Goal: Use online tool/utility: Utilize a website feature to perform a specific function

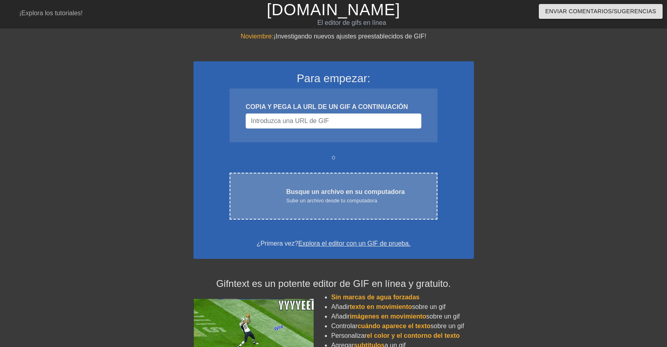
click at [338, 194] on font "Busque un archivo en su computadora" at bounding box center [345, 191] width 119 height 7
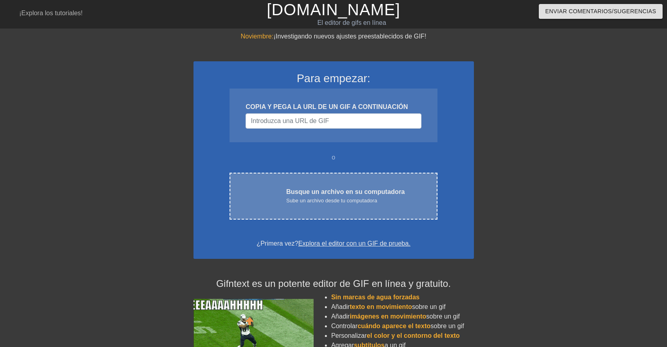
click at [339, 199] on font "Sube un archivo desde tu computadora" at bounding box center [331, 200] width 91 height 6
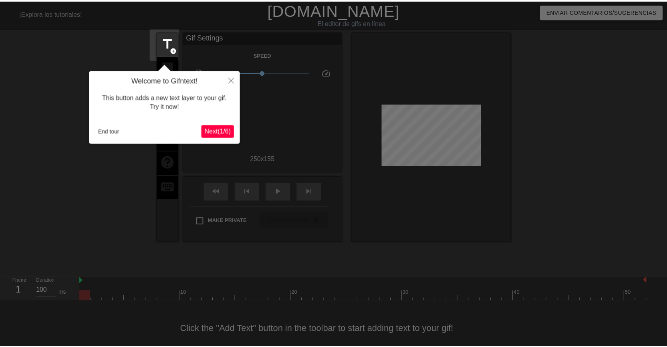
scroll to position [10, 0]
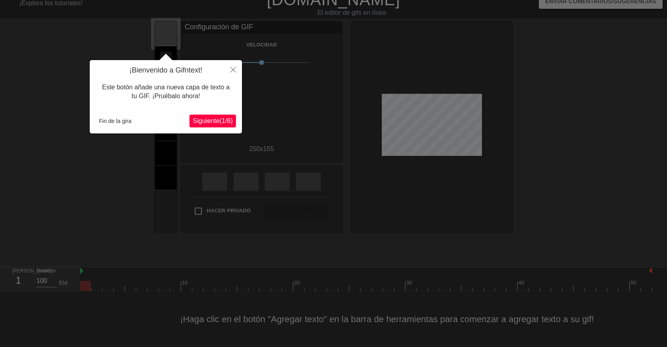
click at [219, 121] on font "(" at bounding box center [220, 120] width 2 height 7
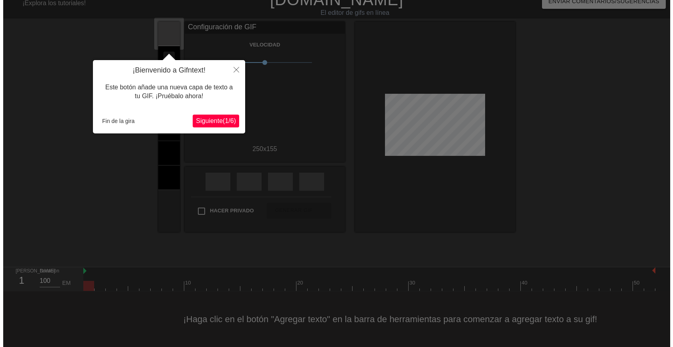
scroll to position [0, 0]
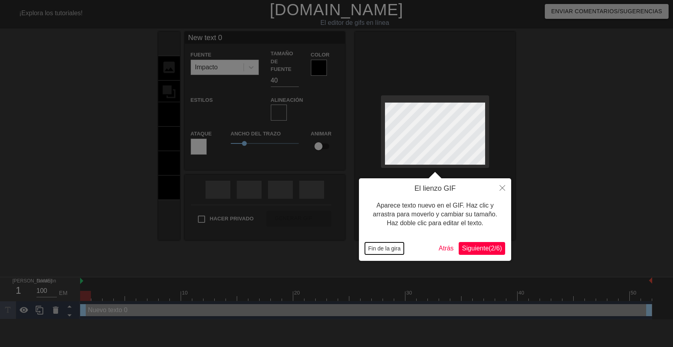
click at [388, 248] on font "Fin de la gira" at bounding box center [384, 248] width 32 height 6
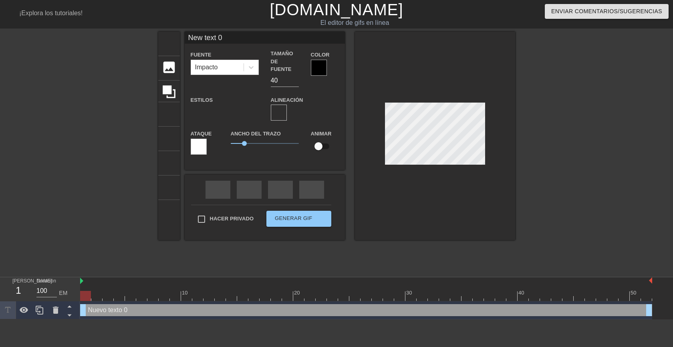
click at [574, 201] on div at bounding box center [585, 152] width 120 height 240
type input "New text"
type textarea "New text"
type input "New text"
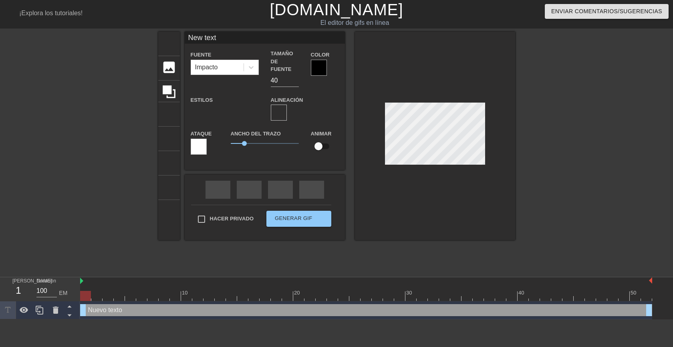
type textarea "New text"
type input "New tex"
type textarea "New tex"
type input "New te"
type textarea "New te"
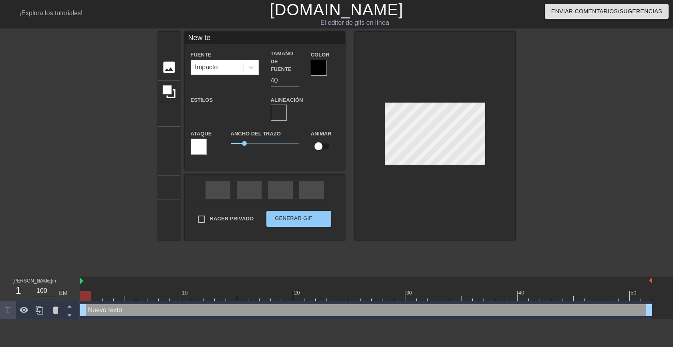
type input "New t"
type textarea "New t"
type input "New"
type textarea "New"
type input "New"
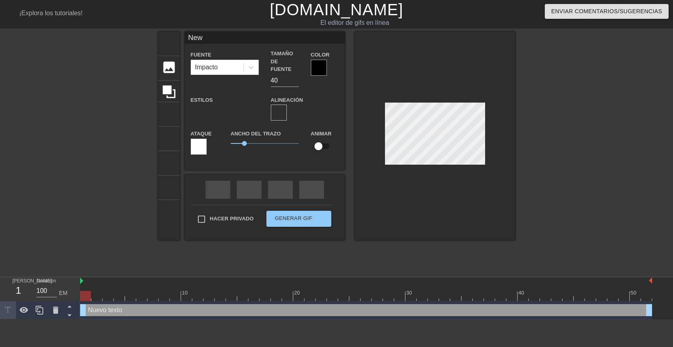
type textarea "New"
type input "Ne"
type textarea "Ne"
type input "N"
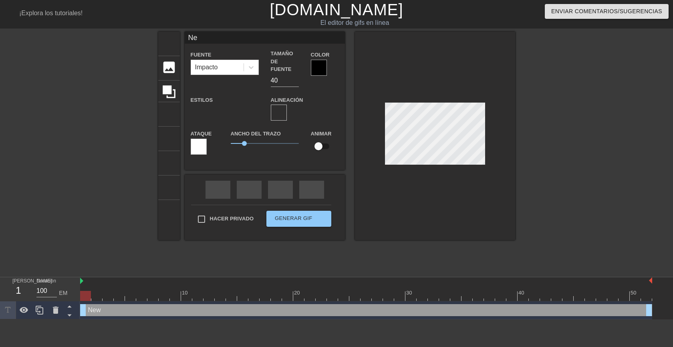
type textarea "N"
type input "B"
type textarea "B"
type input "Bu"
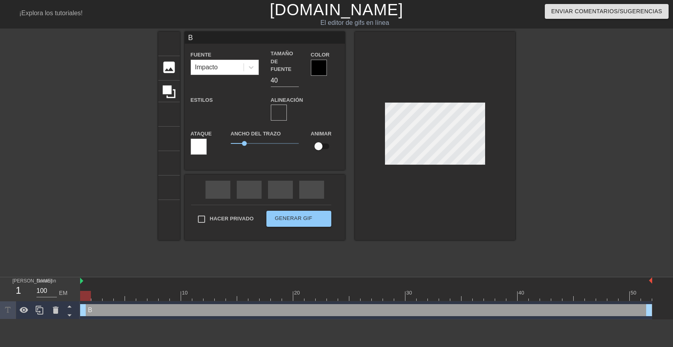
type textarea "Bu"
type input "Bue"
type textarea "Bue"
type input "Buen"
type textarea "Buen"
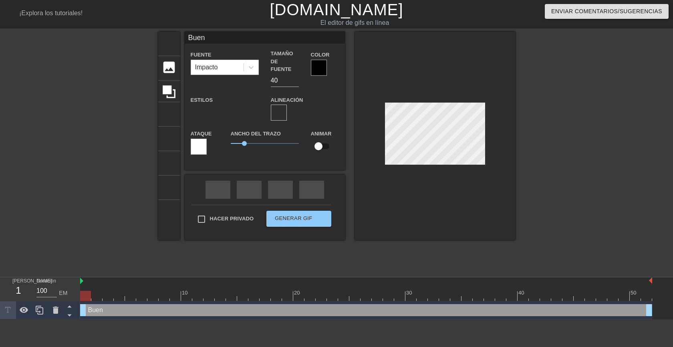
type input "Bueno"
type textarea "Bueno"
type input "Buenos"
type textarea "Buenos"
type input "Buenos"
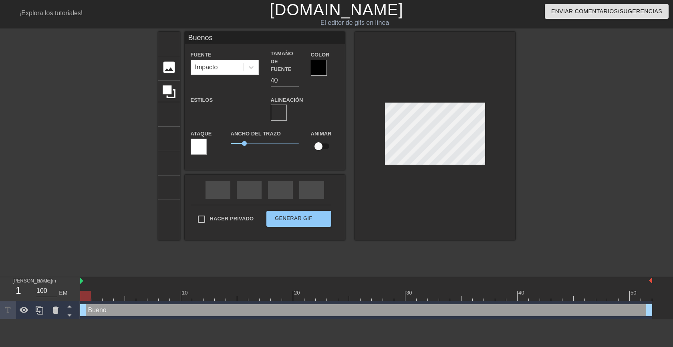
type textarea "Buenos"
type input "Buenos d"
type textarea "Buenos d"
type input "Buenos dí"
type textarea "Buenos dí"
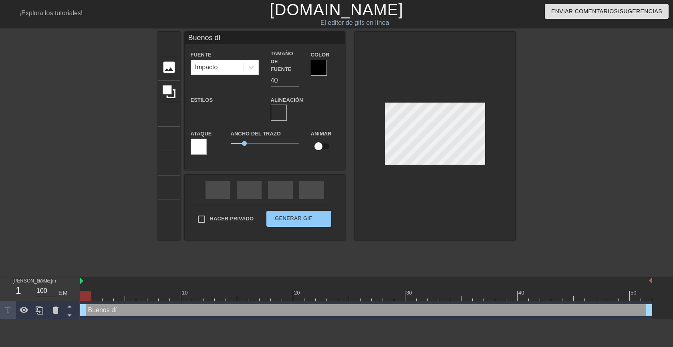
type input "Buenos día"
type textarea "Buenos día"
type input "Buenos días"
type textarea "Buenos días"
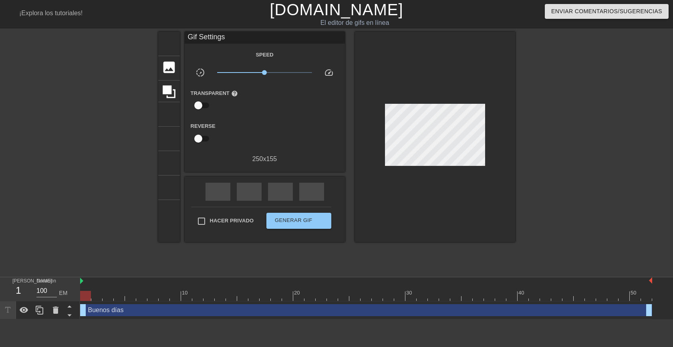
click at [555, 168] on div at bounding box center [585, 152] width 120 height 240
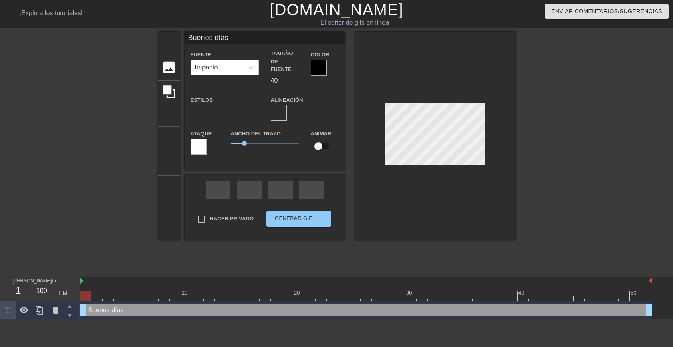
click at [323, 66] on div at bounding box center [319, 68] width 16 height 16
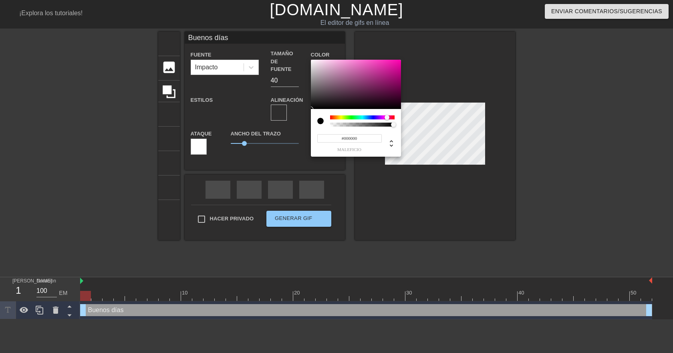
click at [387, 116] on div at bounding box center [362, 117] width 64 height 4
click at [376, 79] on div at bounding box center [356, 85] width 90 height 50
click at [388, 94] on div at bounding box center [356, 85] width 90 height 50
click at [393, 104] on div at bounding box center [356, 85] width 90 height 50
click at [354, 118] on div at bounding box center [362, 117] width 64 height 4
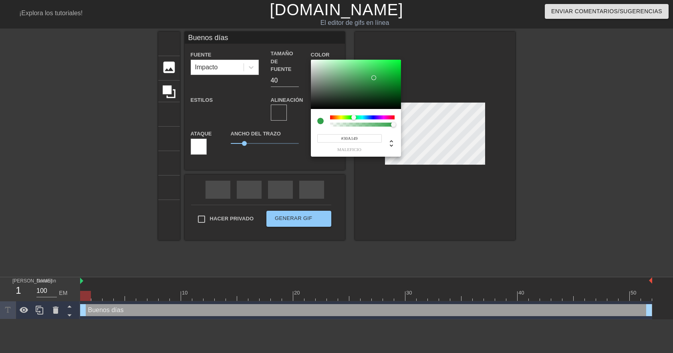
click at [374, 78] on div at bounding box center [356, 85] width 90 height 50
click at [393, 86] on div at bounding box center [356, 85] width 90 height 50
click at [395, 96] on div at bounding box center [356, 85] width 90 height 50
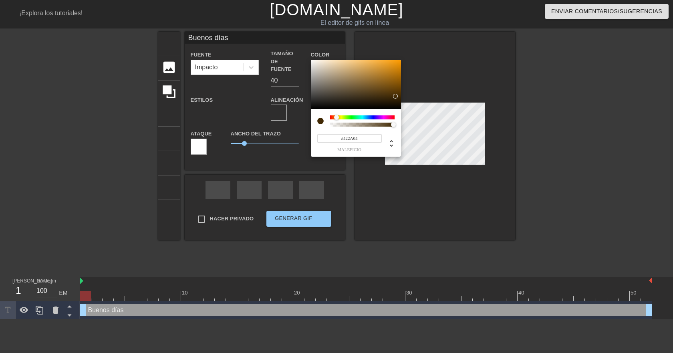
click at [336, 117] on div at bounding box center [362, 117] width 64 height 4
click at [373, 72] on div at bounding box center [356, 85] width 90 height 50
click at [382, 78] on div at bounding box center [356, 85] width 90 height 50
type input "#573A0D"
click at [387, 92] on div at bounding box center [356, 85] width 90 height 50
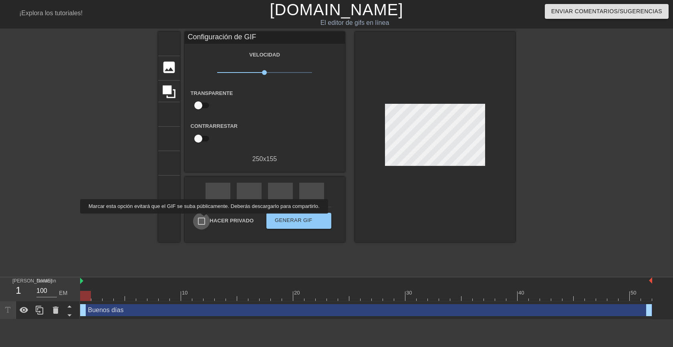
click at [202, 219] on input "Hacer privado" at bounding box center [201, 221] width 17 height 17
checkbox input "true"
click at [284, 218] on font "Generar GIF" at bounding box center [294, 220] width 38 height 6
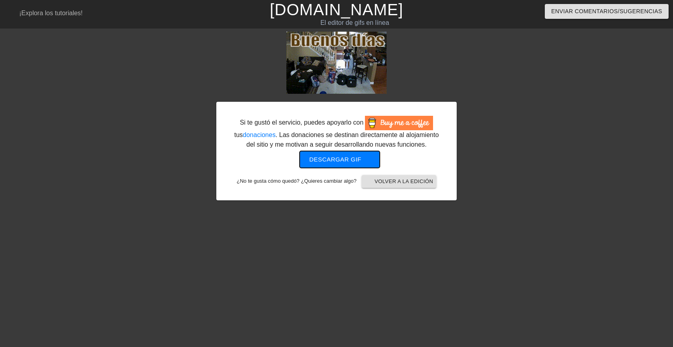
click at [345, 158] on font "Descargar gif" at bounding box center [335, 159] width 52 height 7
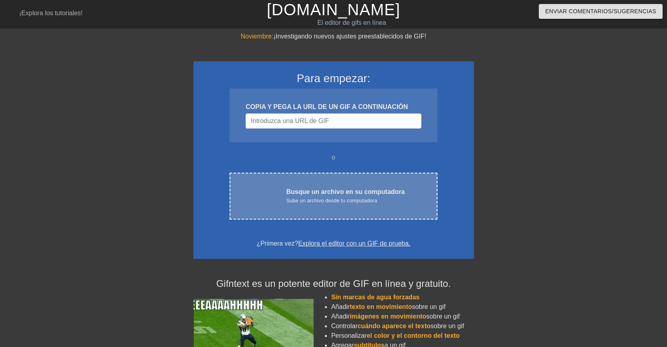
click at [310, 197] on font "Sube un archivo desde tu computadora" at bounding box center [331, 200] width 91 height 6
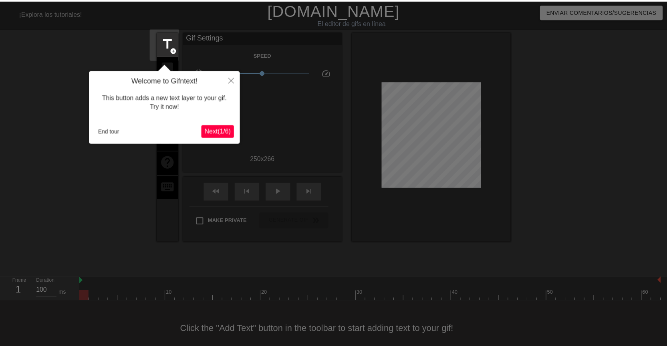
scroll to position [16, 0]
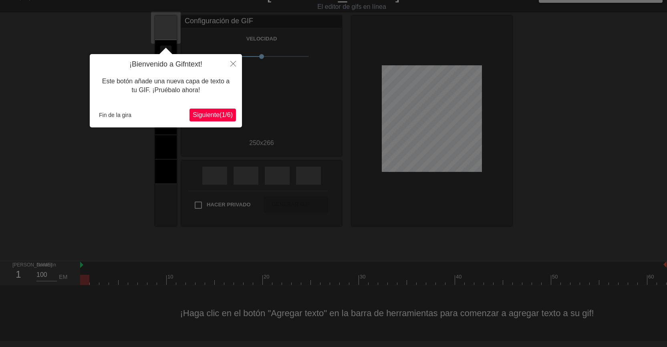
click at [199, 115] on font "Siguiente" at bounding box center [206, 114] width 27 height 7
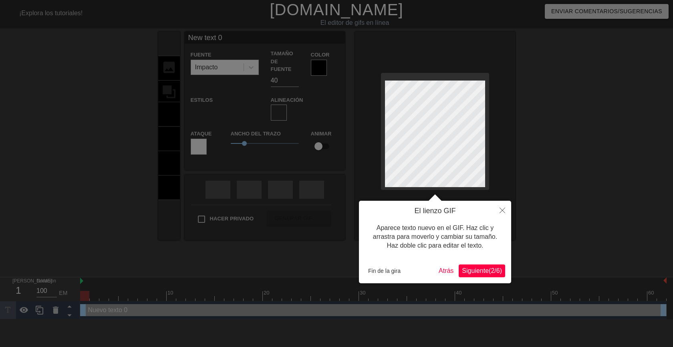
scroll to position [1, 1]
type input "New text"
type textarea "New text"
type input "New text"
type textarea "New text"
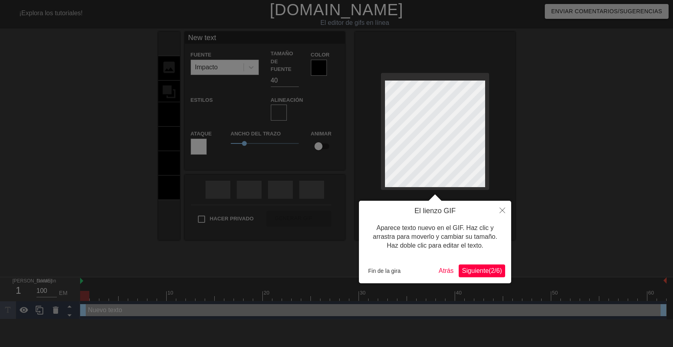
type input "New tex"
type textarea "New tex"
type input "New te"
type textarea "New te"
type input "New t"
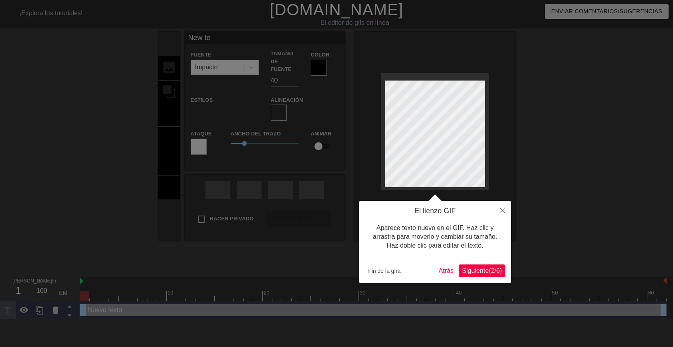
type textarea "New t"
type input "New"
type textarea "New"
type input "New"
type textarea "New"
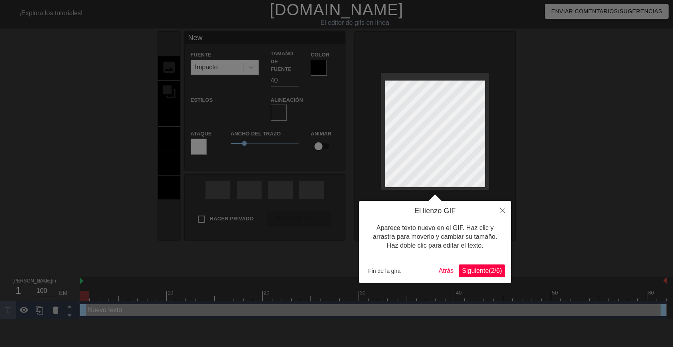
type input "Ne"
type textarea "Ne"
type input "N"
type textarea "N"
type input "M"
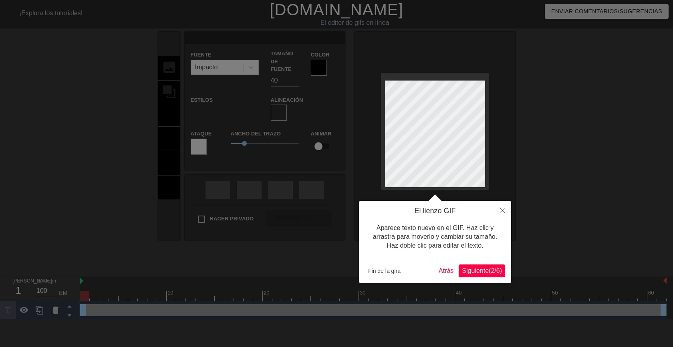
type textarea "M"
type input "Mu"
type textarea "Mu"
type input "Muy"
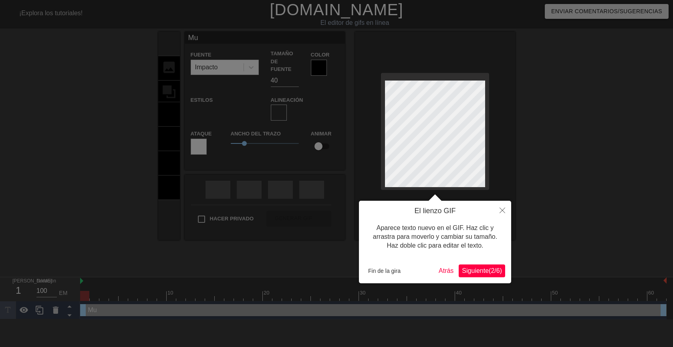
type textarea "Muy"
type input "Muy"
type textarea "Muy"
type input "Muy b"
type textarea "Muy b"
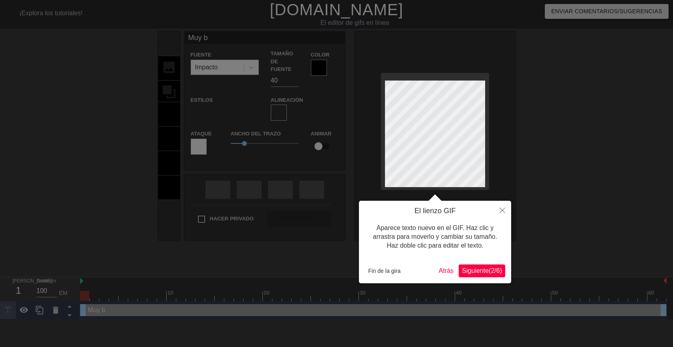
type input "Muy bu"
type textarea "Muy bu"
type input "Muy bue"
type textarea "Muy bue"
type input "Muy buen"
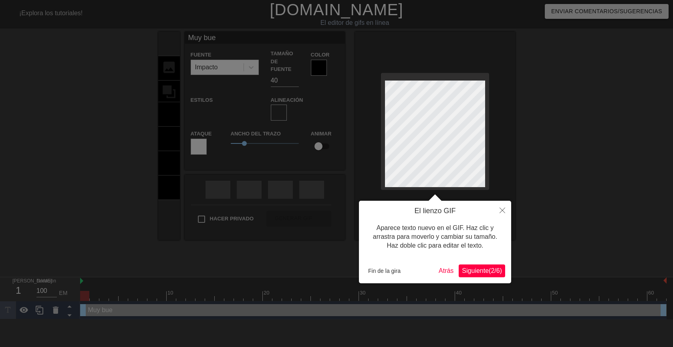
type textarea "Muy buen"
type input "Muy bueno"
type textarea "Muy bueno"
type input "Muy buenos"
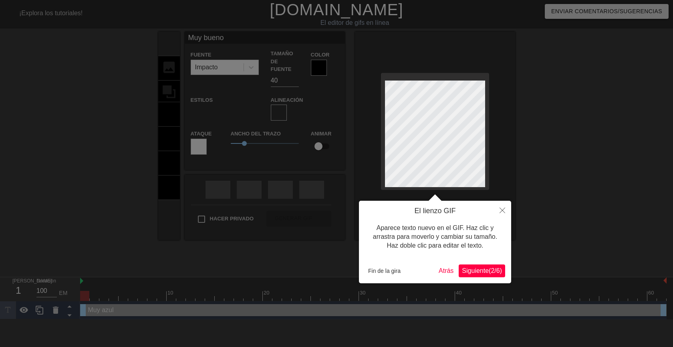
type textarea "Muy buenos"
type input "Muy buenos"
type textarea "Muy buenos"
type input "Muy buenosd"
type textarea "Muy buenos d"
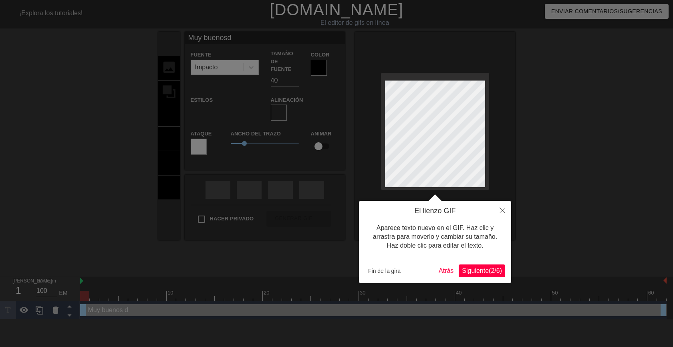
scroll to position [1, 1]
type input "Muy buenosdí"
type textarea "Muy buenos dí"
type input "Muy buenosdía"
type textarea "Muy buenos día"
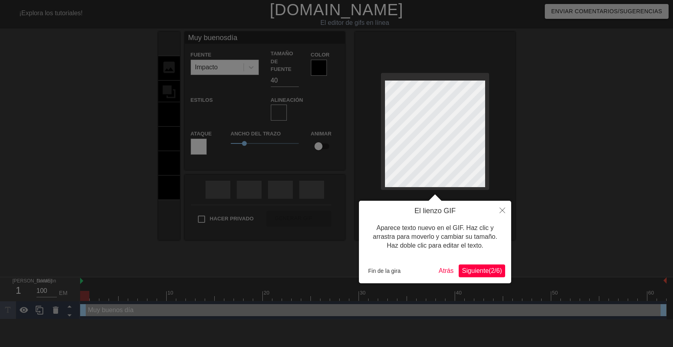
type input "Muy buenosdías"
type textarea "Muy buenos días"
type input "Muy buenosdías"
type textarea "Muy buenos días"
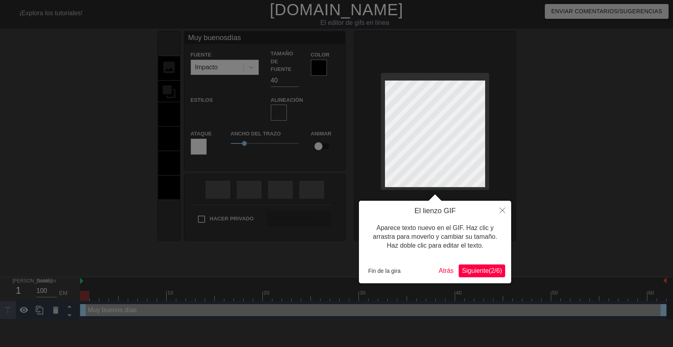
type input "Muy buenosdías"
type textarea "Muy buenos días"
type input "Muy buenosdías"
type textarea "Muy buenos días"
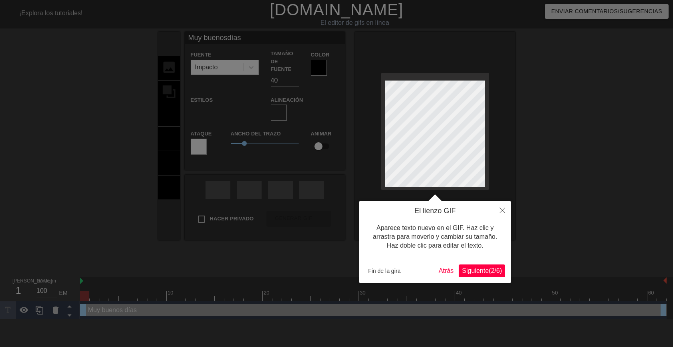
click at [577, 122] on div at bounding box center [336, 173] width 673 height 347
drag, startPoint x: 388, startPoint y: 269, endPoint x: 384, endPoint y: 265, distance: 5.7
click at [386, 269] on font "Fin de la gira" at bounding box center [384, 270] width 32 height 6
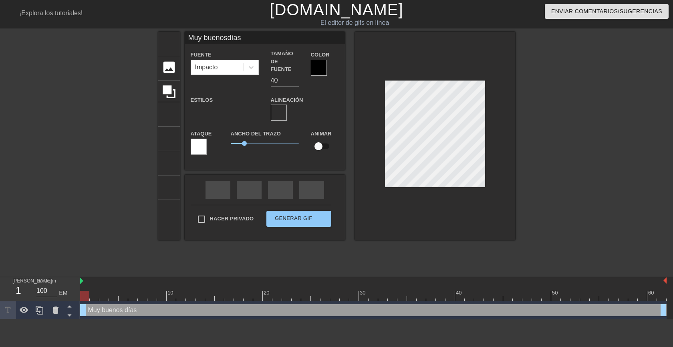
click at [553, 137] on div at bounding box center [585, 152] width 120 height 240
click at [435, 184] on div at bounding box center [435, 136] width 160 height 208
click at [317, 63] on div at bounding box center [319, 68] width 16 height 16
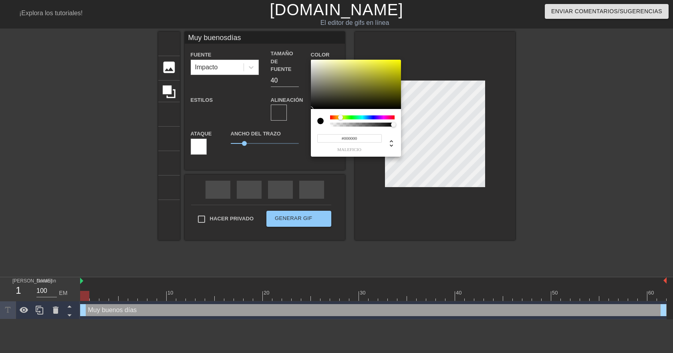
click at [340, 115] on div at bounding box center [362, 117] width 64 height 4
type input "Muy buenosdías"
type input "#807F2D"
click at [369, 84] on div at bounding box center [356, 85] width 90 height 50
type input "Muy buenosdías"
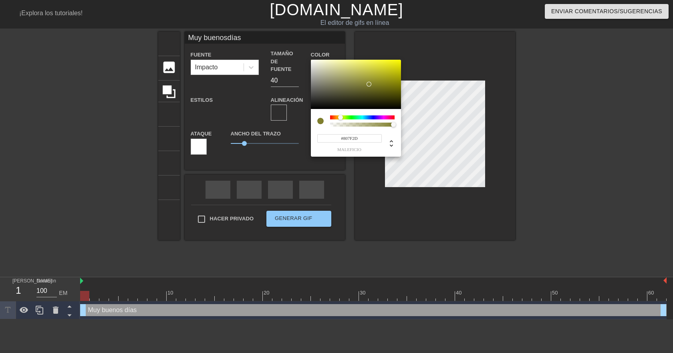
type input "#656514"
click at [383, 89] on div at bounding box center [356, 85] width 90 height 50
type input "Muy buenosdías"
type input "#49490A"
click at [388, 95] on div at bounding box center [356, 85] width 90 height 50
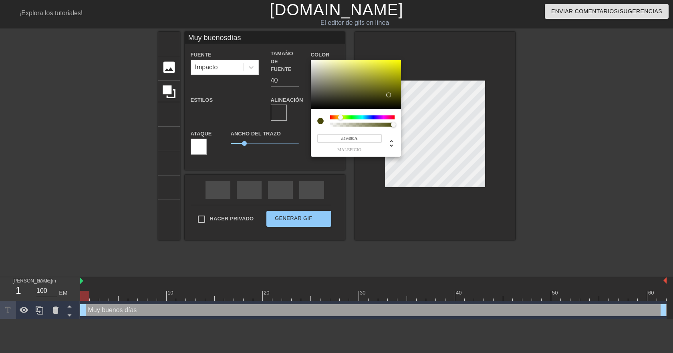
type input "Muy buenosdías"
type input "#343406"
click at [390, 99] on div at bounding box center [390, 97] width 5 height 5
type input "Muy buenosdías"
type input "#063432"
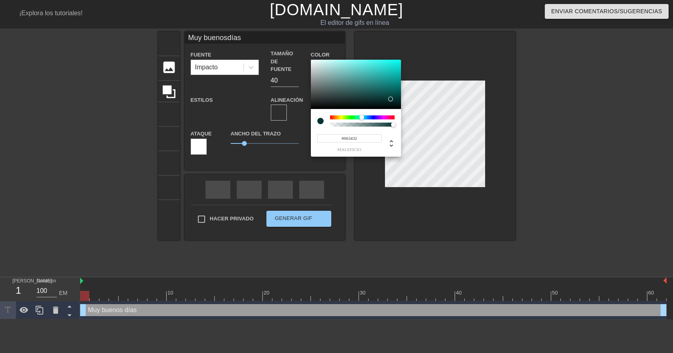
click at [362, 117] on div at bounding box center [362, 117] width 64 height 4
type input "Muy buenosdías"
type input "#218D88"
click at [379, 82] on div at bounding box center [356, 85] width 90 height 50
type input "Muy buenosdías"
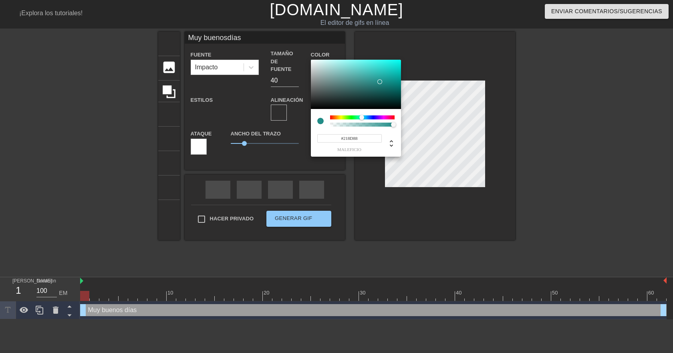
type input "#175F5C"
click at [379, 90] on div at bounding box center [356, 85] width 90 height 50
type input "Muy buenosdías"
type input "#4A175F"
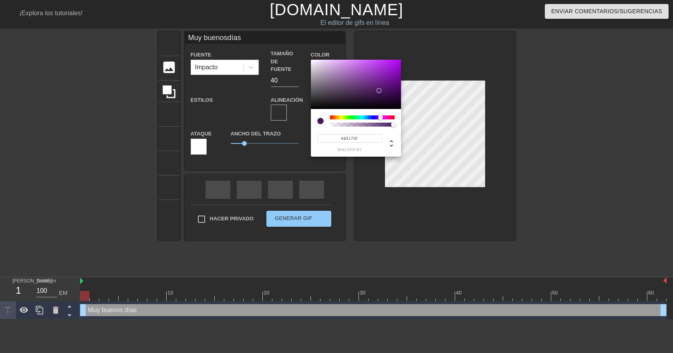
click at [380, 117] on div at bounding box center [362, 117] width 64 height 4
type input "Muy buenosdías"
type input "#7D25A1"
click at [380, 78] on div at bounding box center [356, 85] width 90 height 50
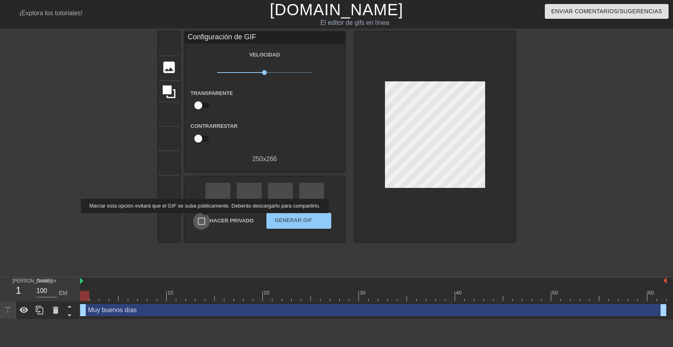
click at [203, 219] on input "Hacer privado" at bounding box center [201, 221] width 17 height 17
checkbox input "true"
click at [291, 218] on font "Generar GIF" at bounding box center [294, 220] width 38 height 6
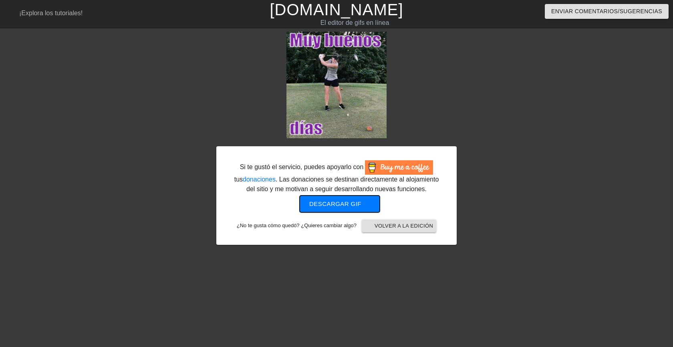
click at [349, 201] on font "Descargar gif" at bounding box center [335, 203] width 52 height 7
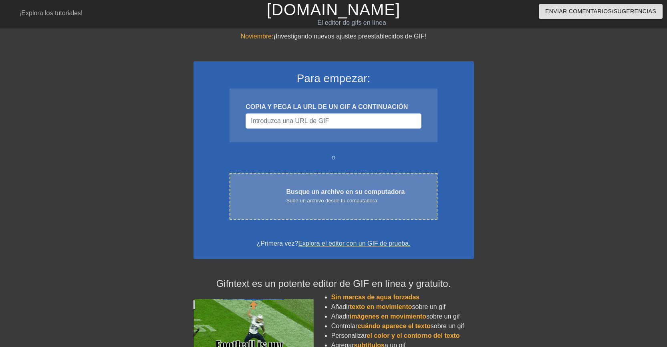
click at [352, 199] on font "Sube un archivo desde tu computadora" at bounding box center [331, 200] width 91 height 6
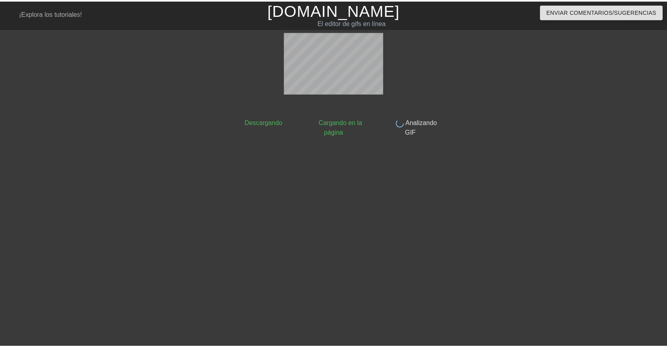
scroll to position [10, 0]
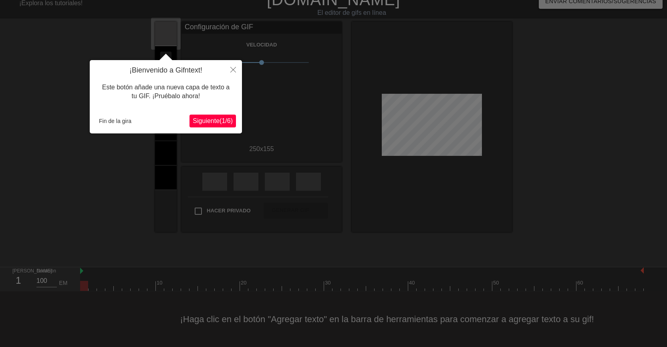
click at [219, 123] on font "(" at bounding box center [220, 120] width 2 height 7
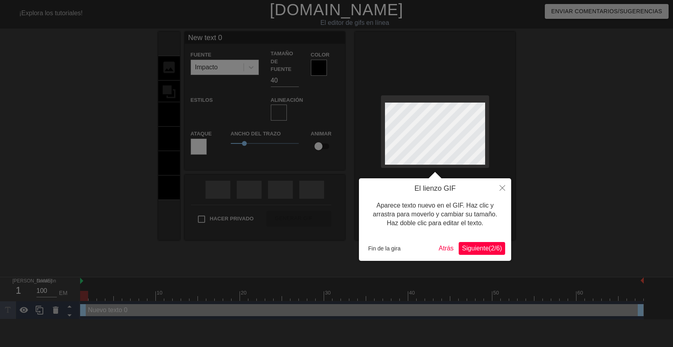
scroll to position [1, 1]
type input "New text"
type textarea "New text"
type input "New text"
type textarea "New text"
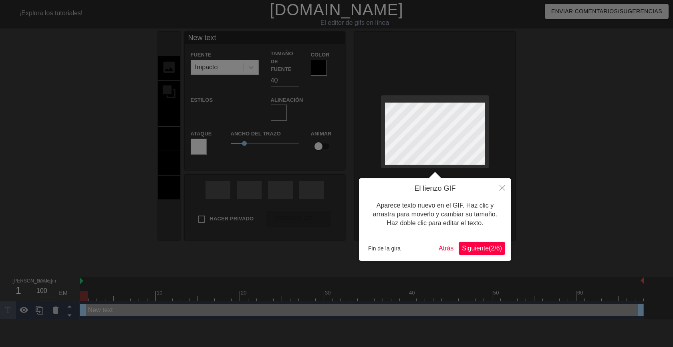
type input "New tex"
type textarea "New tex"
type input "New te"
type textarea "New te"
type input "New t"
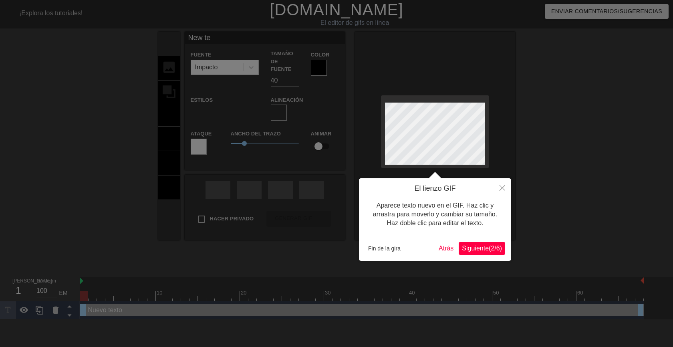
type textarea "New t"
type input "New"
type textarea "New"
type input "New"
type textarea "New"
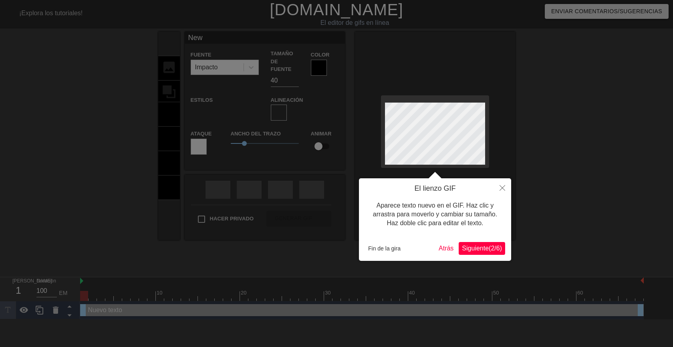
type input "Ne"
type textarea "Ne"
type input "N"
type textarea "N"
type input "V"
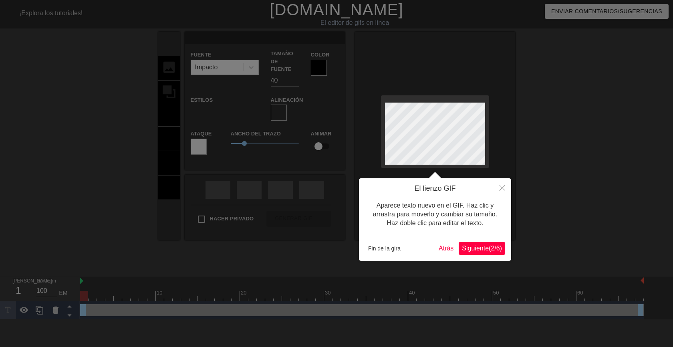
type textarea "V"
type input "B"
type textarea "B"
type input "Bu"
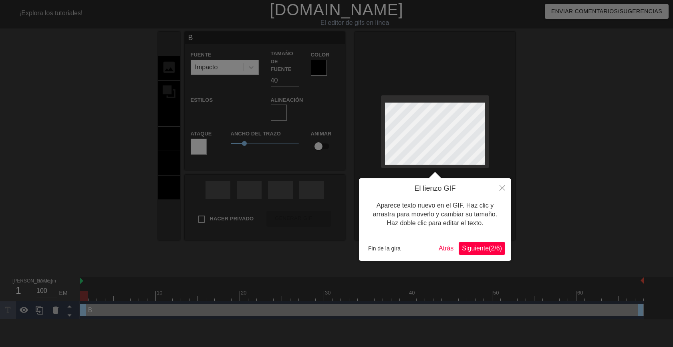
type textarea "Bu"
type input "Bue"
type textarea "Bue"
type input "Buen"
type textarea "Buen"
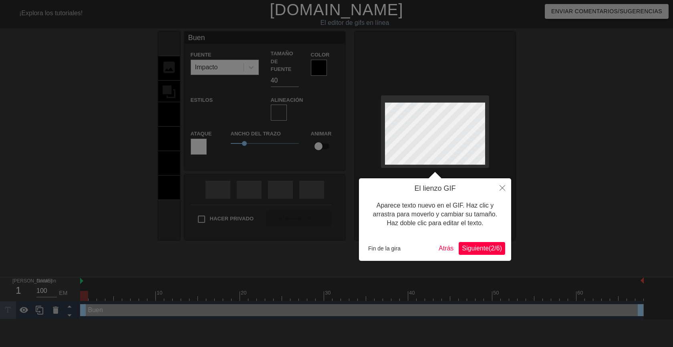
type input "Buení"
type textarea "Buení"
type input "Buenís"
type textarea "Buenís"
type input "Buenísi"
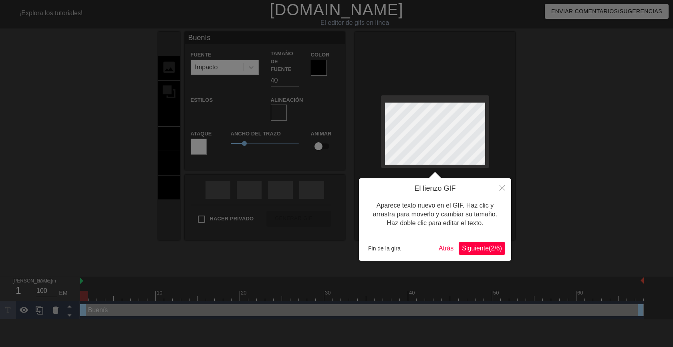
type textarea "Buenísi"
type input "Buenísim"
type textarea "Buenísim"
type input "Buenísimo"
type textarea "Buenísimo"
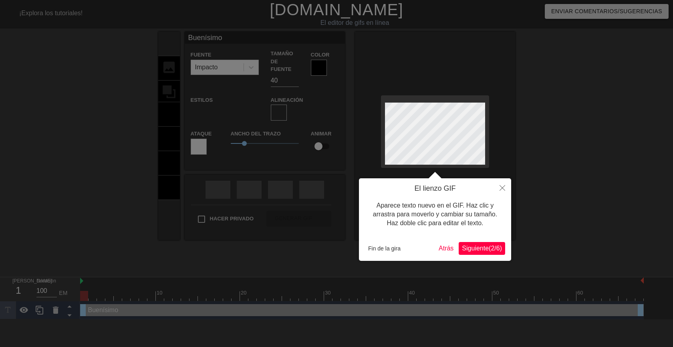
type input "Buenísimos"
type textarea "Buenísimos"
type input "Buenísimos"
type textarea "Buenísimos"
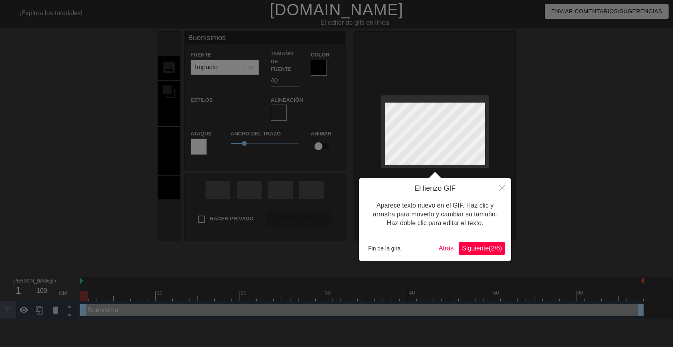
scroll to position [1, 1]
type input "Buenísimosd"
type textarea "Buenísimos d"
type input "Buenísimosdí"
type textarea "Buenísimos dí"
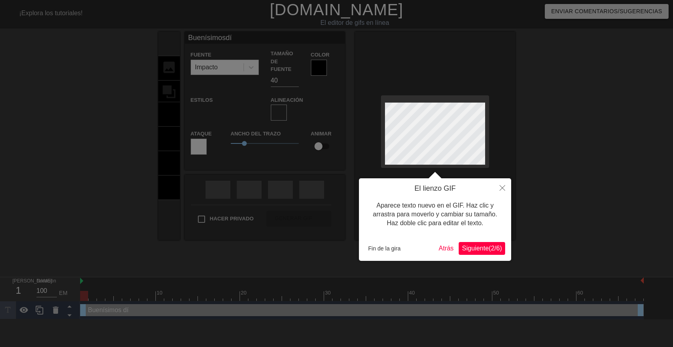
type input "Buenísimosdía"
type textarea "Buenísimos día"
type input "Buenísimosdías"
type textarea "Buenísimos días"
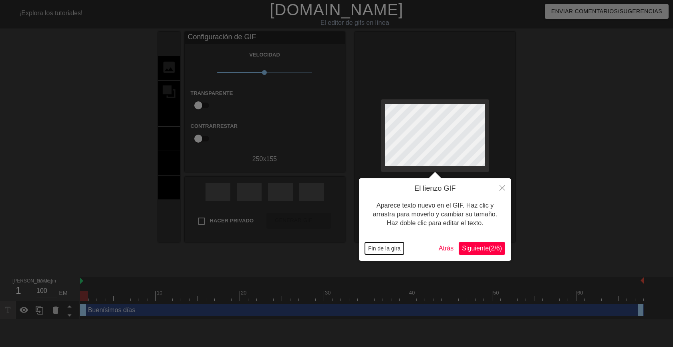
click at [390, 247] on font "Fin de la gira" at bounding box center [384, 248] width 32 height 6
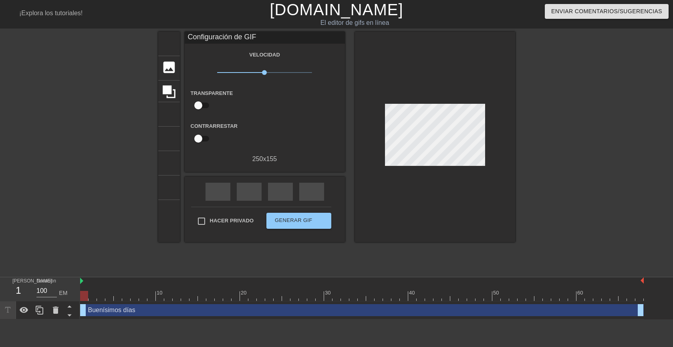
click at [553, 160] on div at bounding box center [585, 152] width 120 height 240
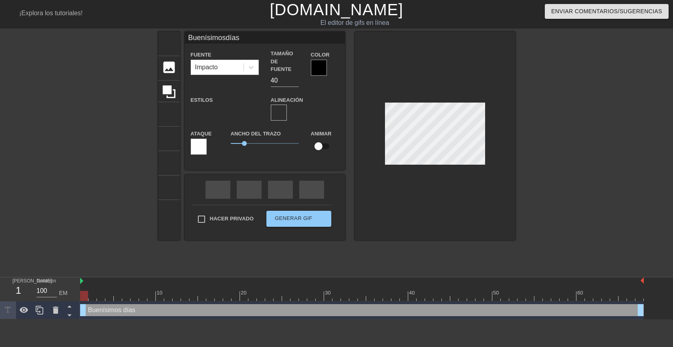
scroll to position [1, 1]
type input "Buenísimosdías"
type textarea "Buenísimos días"
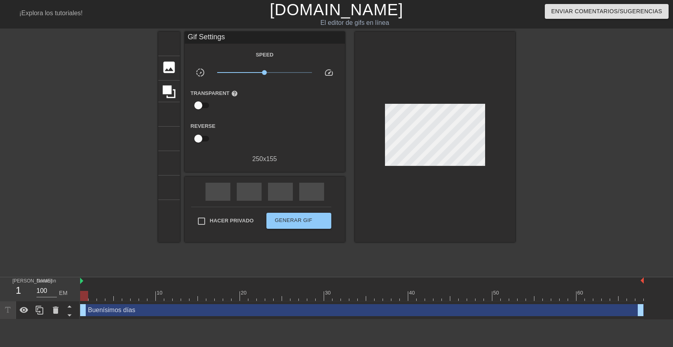
click at [587, 143] on div at bounding box center [585, 152] width 120 height 240
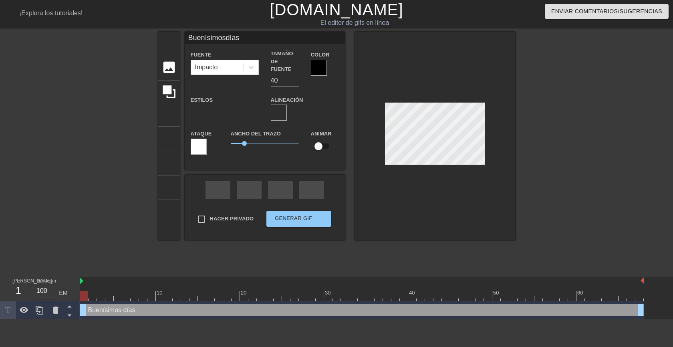
click at [433, 98] on div at bounding box center [435, 136] width 160 height 208
click at [434, 163] on div at bounding box center [435, 136] width 160 height 208
click at [298, 108] on font "formato_alinear_centro" at bounding box center [395, 113] width 211 height 10
click at [314, 108] on font "formato_alinear_a_la_derecha" at bounding box center [440, 113] width 269 height 10
click at [322, 70] on div at bounding box center [319, 68] width 16 height 16
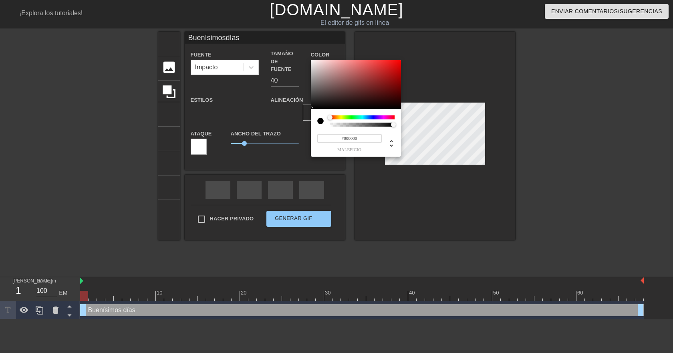
click at [356, 116] on div at bounding box center [362, 117] width 64 height 4
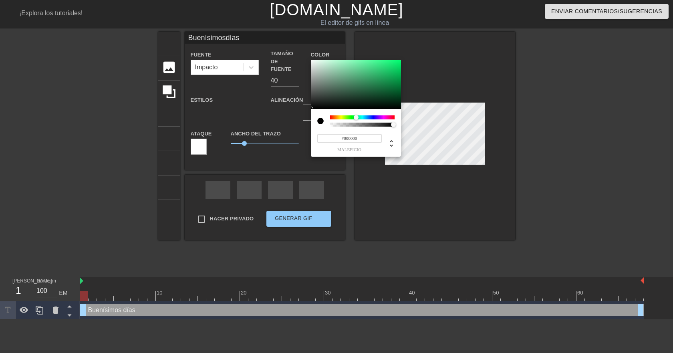
type input "Buenísimosdías"
type input "#2B995C"
click at [375, 79] on div at bounding box center [356, 85] width 90 height 50
type input "Buenísimosdías"
type input "#155732"
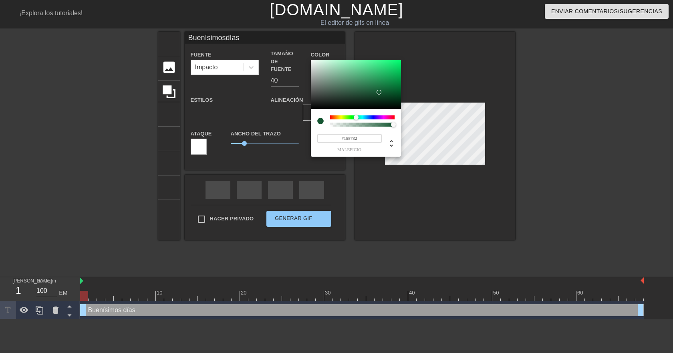
click at [379, 92] on div at bounding box center [356, 85] width 90 height 50
type input "Buenísimosdías"
type input "#093C20"
click at [387, 97] on div at bounding box center [356, 85] width 90 height 50
type input "Buenísimosdías"
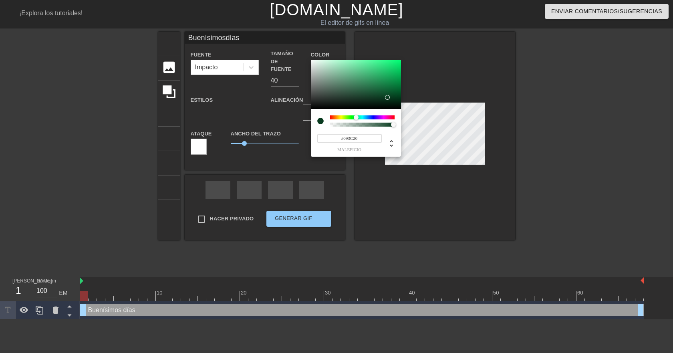
type input "#041F10"
click at [390, 103] on div at bounding box center [356, 85] width 90 height 50
type input "Buenísimosdías"
type input "#086330"
click at [394, 90] on div at bounding box center [356, 85] width 90 height 50
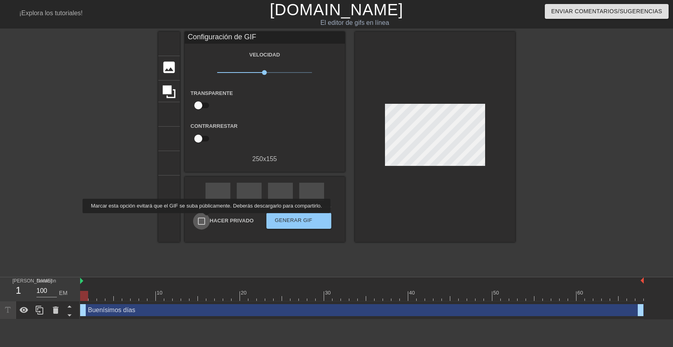
click at [204, 219] on input "Hacer privado" at bounding box center [201, 221] width 17 height 17
checkbox input "true"
click at [293, 217] on font "Generar GIF" at bounding box center [294, 220] width 38 height 6
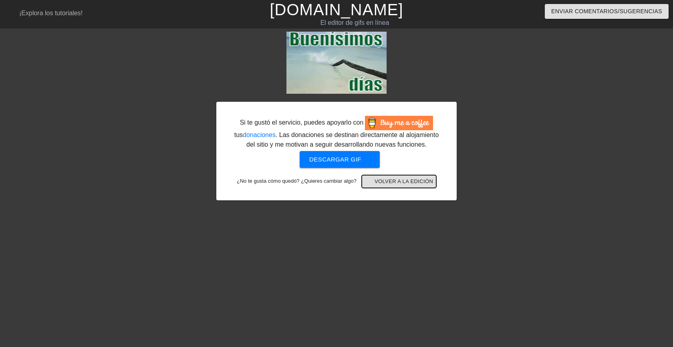
click at [409, 182] on font "Volver a la edición" at bounding box center [403, 181] width 58 height 6
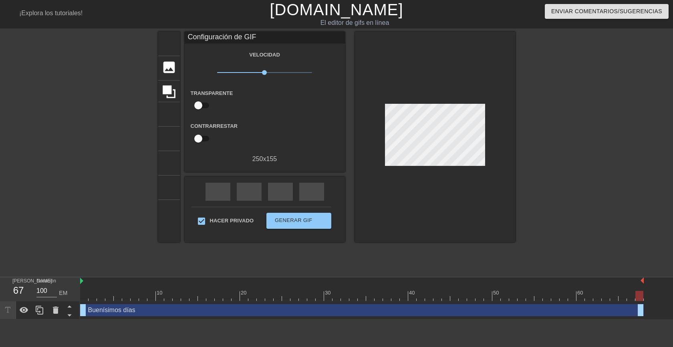
click at [569, 148] on div at bounding box center [585, 152] width 120 height 240
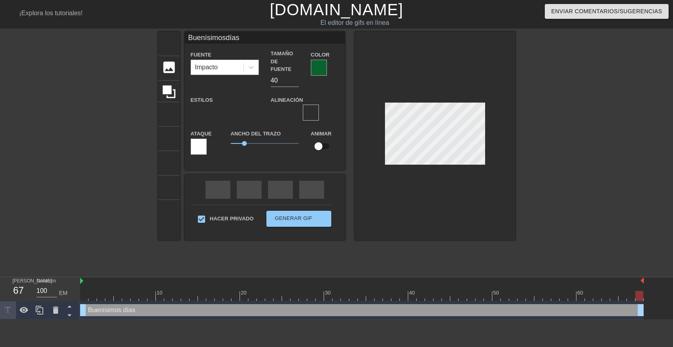
scroll to position [2, 1]
type input "Buenísimosdías"
type textarea "Buenísimosdías"
type input "Buenísimosdías"
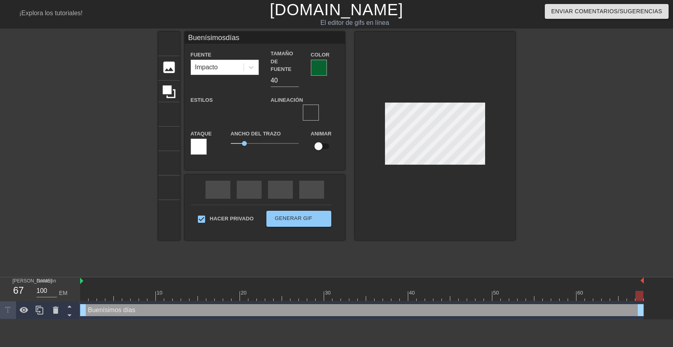
type textarea "Buenísimos días"
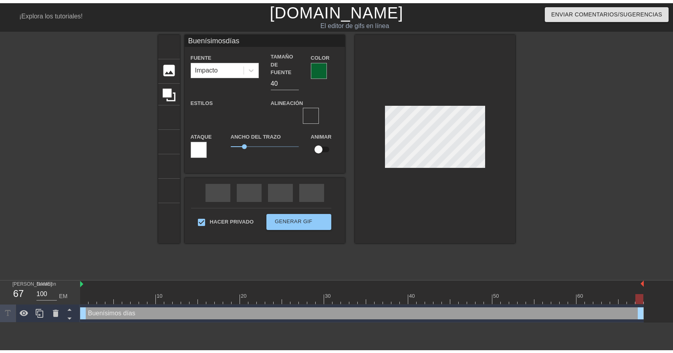
scroll to position [1, 2]
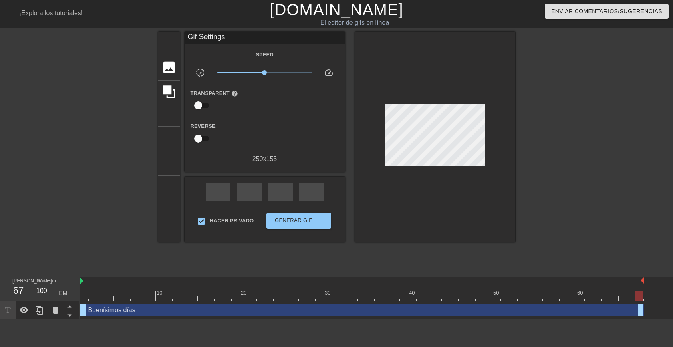
drag, startPoint x: 567, startPoint y: 138, endPoint x: 541, endPoint y: 137, distance: 26.4
click at [567, 137] on div at bounding box center [585, 152] width 120 height 240
click at [531, 149] on div at bounding box center [585, 152] width 120 height 240
click at [293, 219] on font "Generar GIF" at bounding box center [294, 220] width 38 height 6
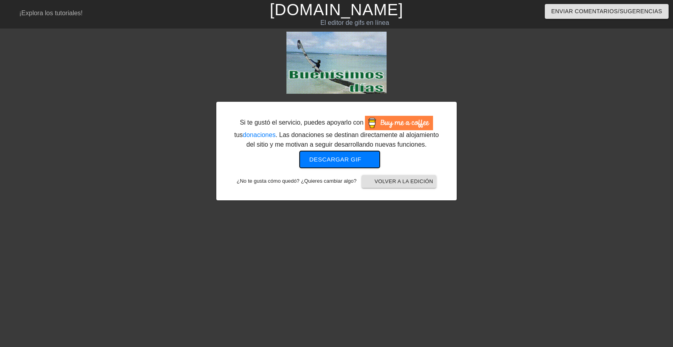
click at [344, 160] on font "Descargar gif" at bounding box center [335, 159] width 52 height 7
